Goal: Transaction & Acquisition: Purchase product/service

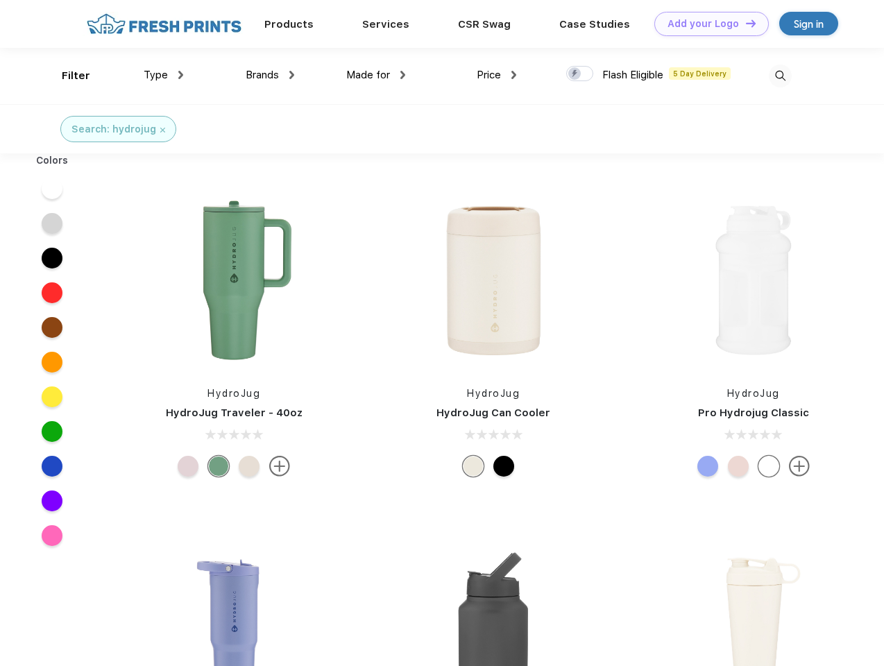
click at [706, 24] on link "Add your Logo Design Tool" at bounding box center [711, 24] width 114 height 24
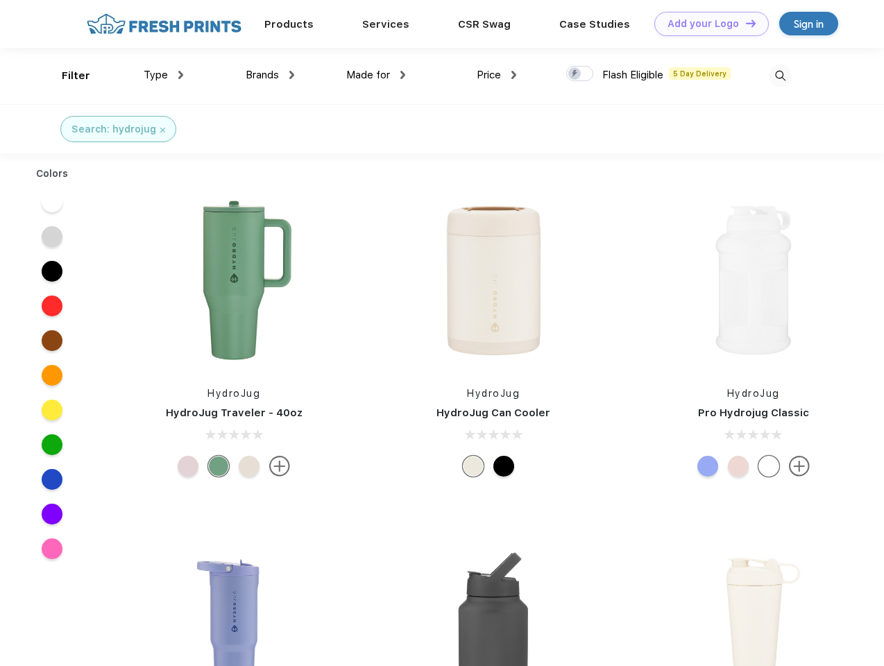
click at [0, 0] on div "Design Tool" at bounding box center [0, 0] width 0 height 0
click at [745, 23] on link "Add your Logo Design Tool" at bounding box center [711, 24] width 114 height 24
click at [67, 76] on div "Filter" at bounding box center [76, 76] width 28 height 16
click at [164, 75] on span "Type" at bounding box center [156, 75] width 24 height 12
click at [270, 75] on span "Brands" at bounding box center [262, 75] width 33 height 12
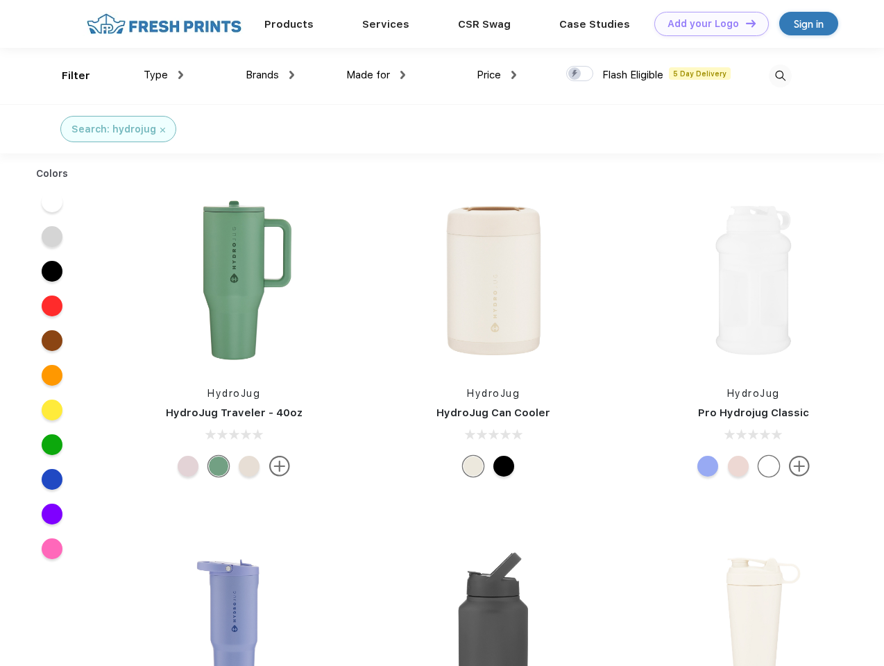
click at [376, 75] on span "Made for" at bounding box center [368, 75] width 44 height 12
click at [497, 75] on span "Price" at bounding box center [489, 75] width 24 height 12
click at [580, 74] on div at bounding box center [579, 73] width 27 height 15
click at [575, 74] on input "checkbox" at bounding box center [570, 69] width 9 height 9
click at [780, 76] on img at bounding box center [780, 76] width 23 height 23
